Goal: Transaction & Acquisition: Purchase product/service

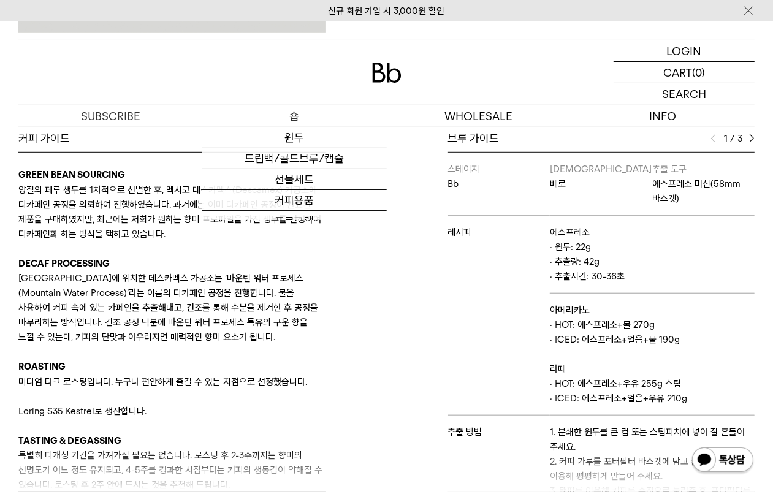
scroll to position [134, 0]
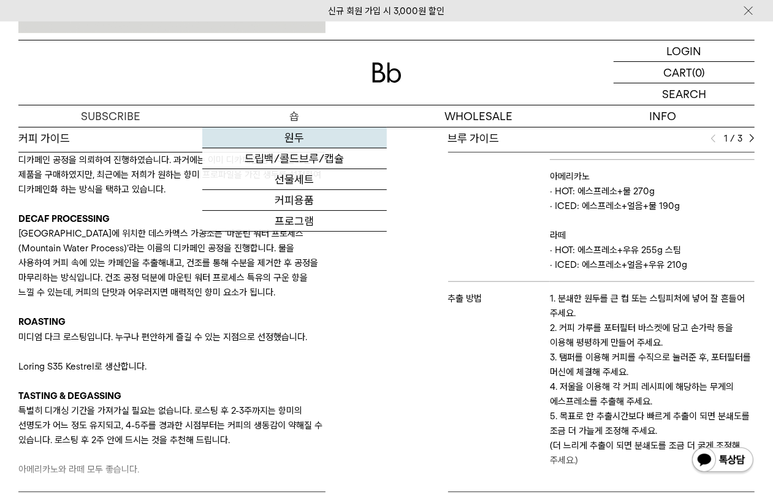
click at [331, 132] on link "원두" at bounding box center [294, 137] width 184 height 21
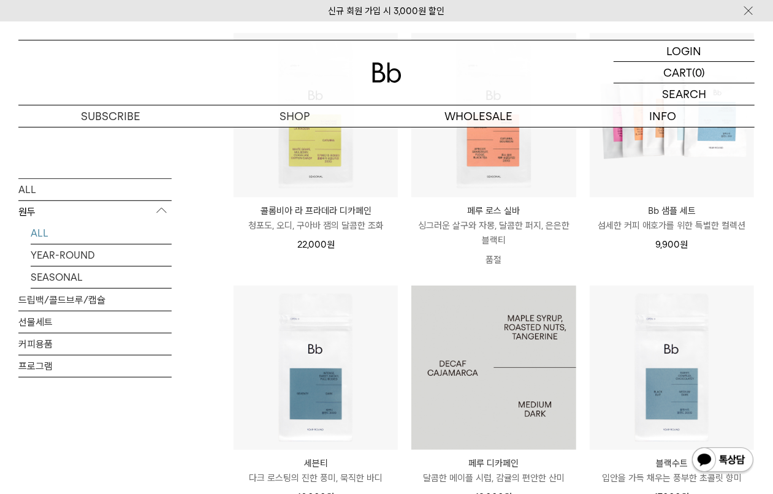
scroll to position [536, 0]
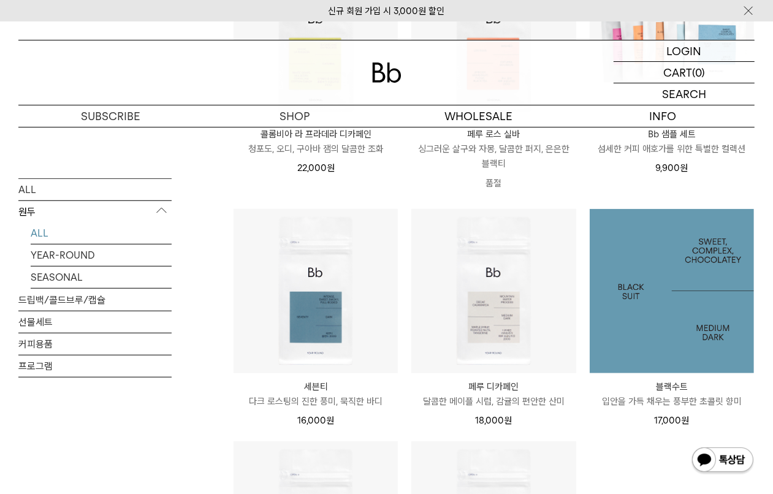
click at [702, 314] on img at bounding box center [672, 291] width 164 height 164
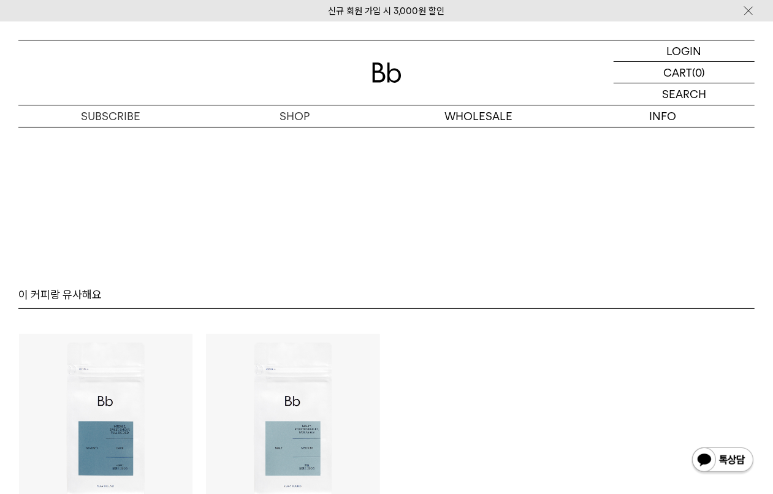
scroll to position [3289, 0]
